Goal: Check status: Check status

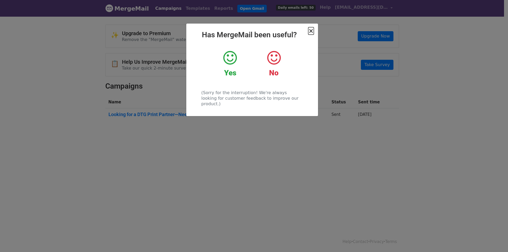
click at [311, 31] on span "×" at bounding box center [311, 30] width 5 height 7
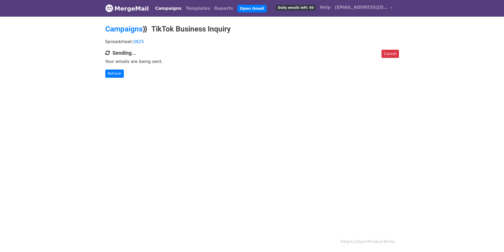
click at [113, 78] on body "MergeMail Campaigns Templates Reports Open Gmail Daily emails left: 50 Help kir…" at bounding box center [252, 49] width 504 height 99
click at [114, 75] on link "Refresh" at bounding box center [114, 74] width 19 height 8
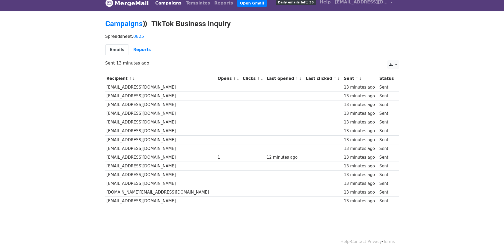
scroll to position [6, 0]
click at [132, 51] on link "Reports" at bounding box center [142, 49] width 26 height 11
click at [134, 51] on link "Reports" at bounding box center [142, 49] width 26 height 11
